Goal: Task Accomplishment & Management: Manage account settings

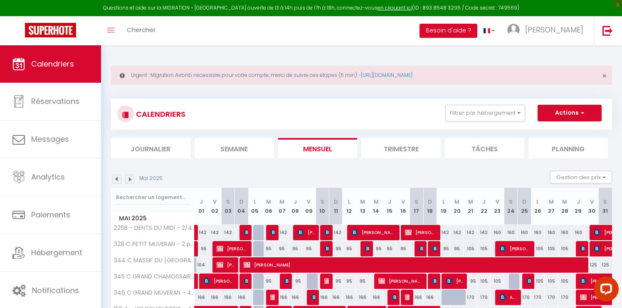
click at [276, 196] on th "M 07" at bounding box center [281, 206] width 13 height 37
click at [602, 75] on span "×" at bounding box center [604, 76] width 5 height 10
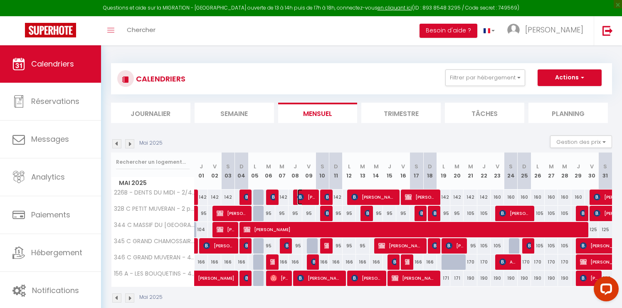
click at [308, 196] on span "[PERSON_NAME]" at bounding box center [306, 197] width 18 height 16
select select "OK"
select select "0"
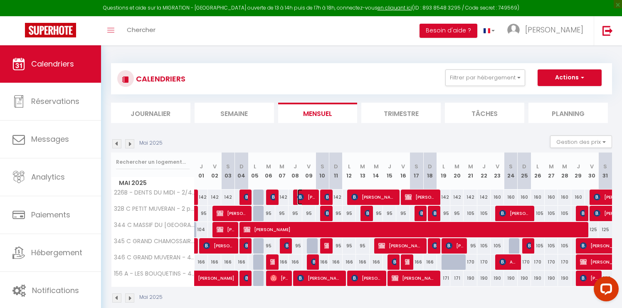
select select "1"
select select
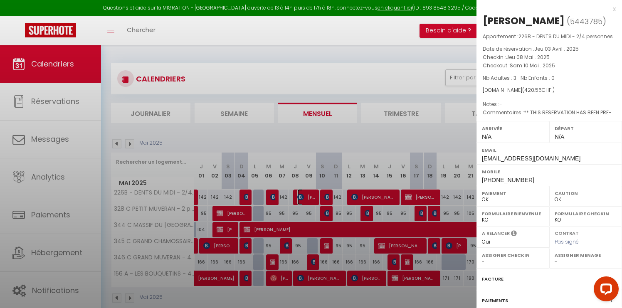
select select "37735"
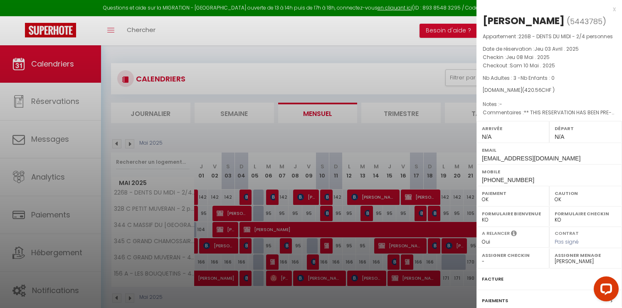
click at [613, 7] on div "x" at bounding box center [545, 9] width 139 height 10
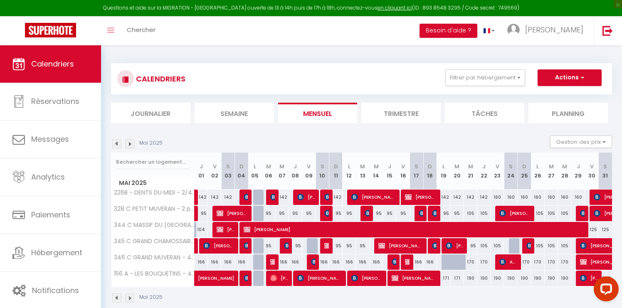
click at [125, 142] on div "Mai 2025" at bounding box center [138, 143] width 54 height 9
click at [128, 142] on img at bounding box center [129, 143] width 9 height 9
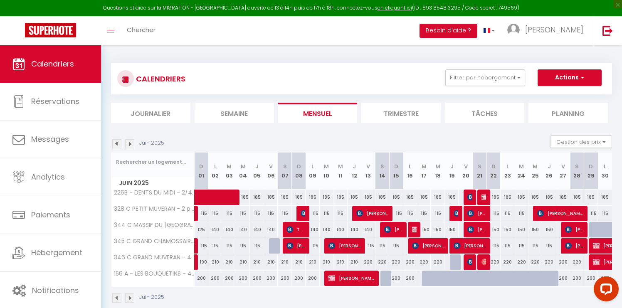
click at [128, 142] on img at bounding box center [129, 143] width 9 height 9
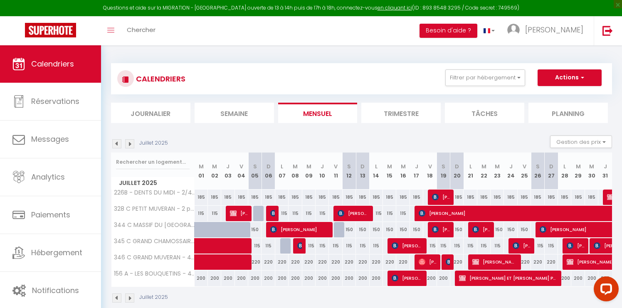
click at [128, 142] on img at bounding box center [129, 143] width 9 height 9
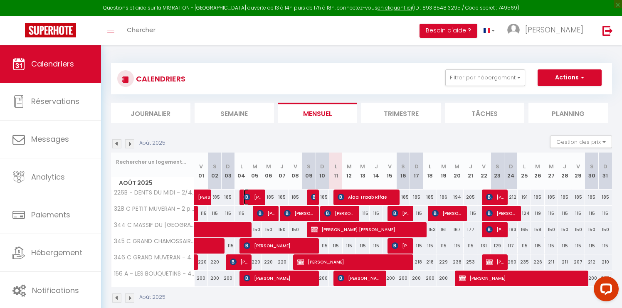
click at [247, 195] on img at bounding box center [247, 197] width 7 height 7
select select "KO"
select select "42309"
